Goal: Entertainment & Leisure: Consume media (video, audio)

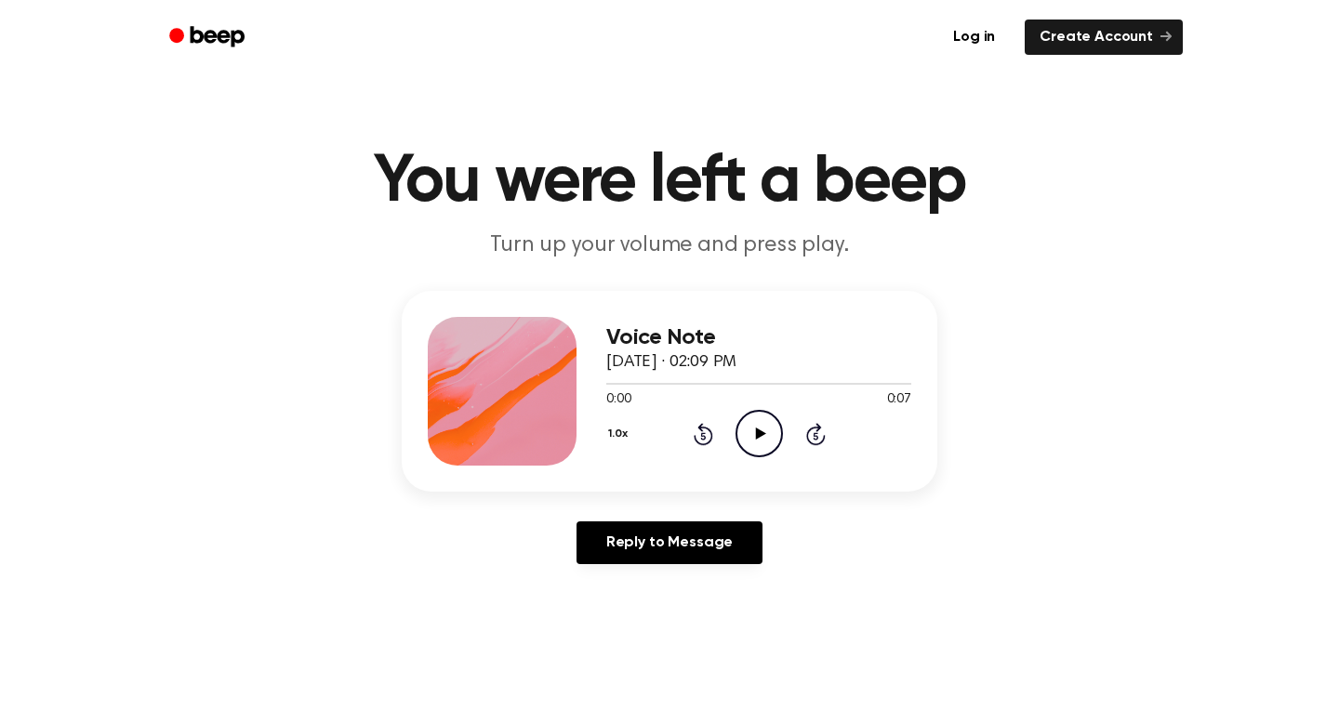
click at [763, 432] on icon "Play Audio" at bounding box center [758, 433] width 47 height 47
click at [758, 426] on icon "Pause Audio" at bounding box center [758, 433] width 47 height 47
click at [758, 427] on icon "Play Audio" at bounding box center [758, 433] width 47 height 47
click at [759, 426] on icon "Play Audio" at bounding box center [758, 433] width 47 height 47
click at [752, 426] on icon "Play Audio" at bounding box center [758, 433] width 47 height 47
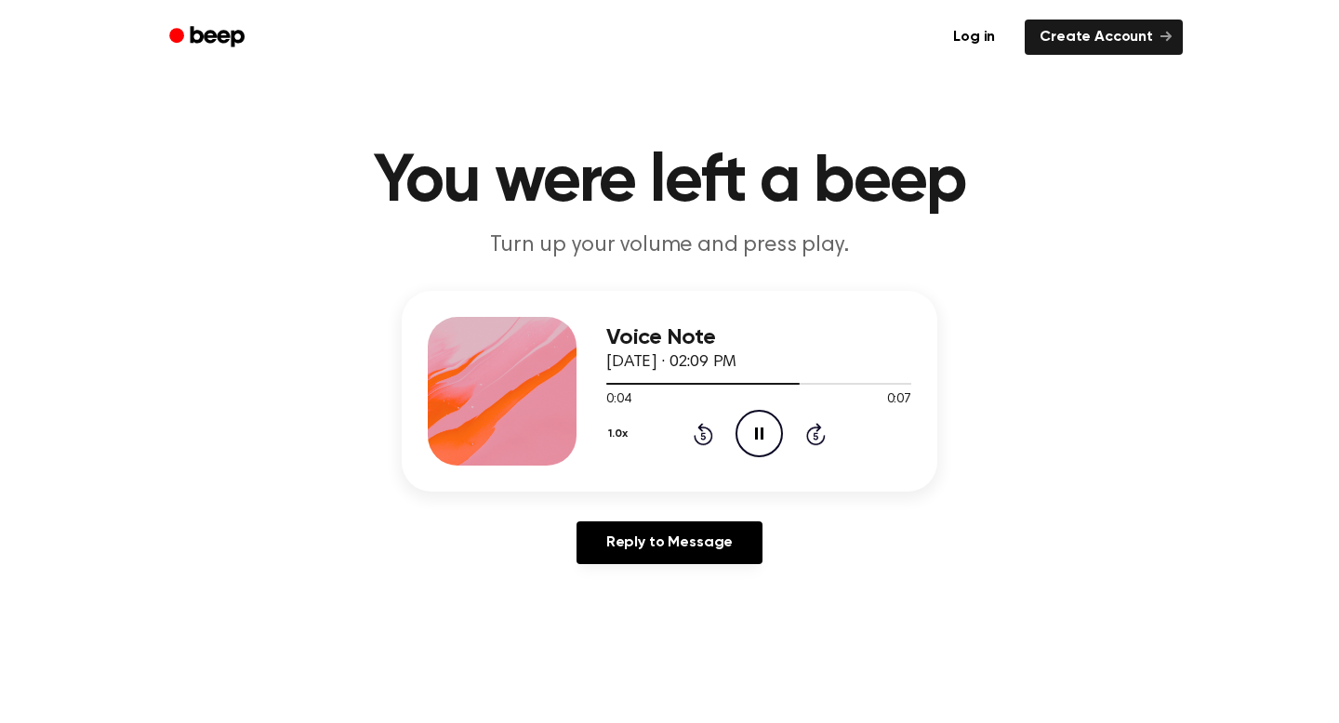
click at [762, 425] on icon "Pause Audio" at bounding box center [758, 433] width 47 height 47
